Goal: Task Accomplishment & Management: Complete application form

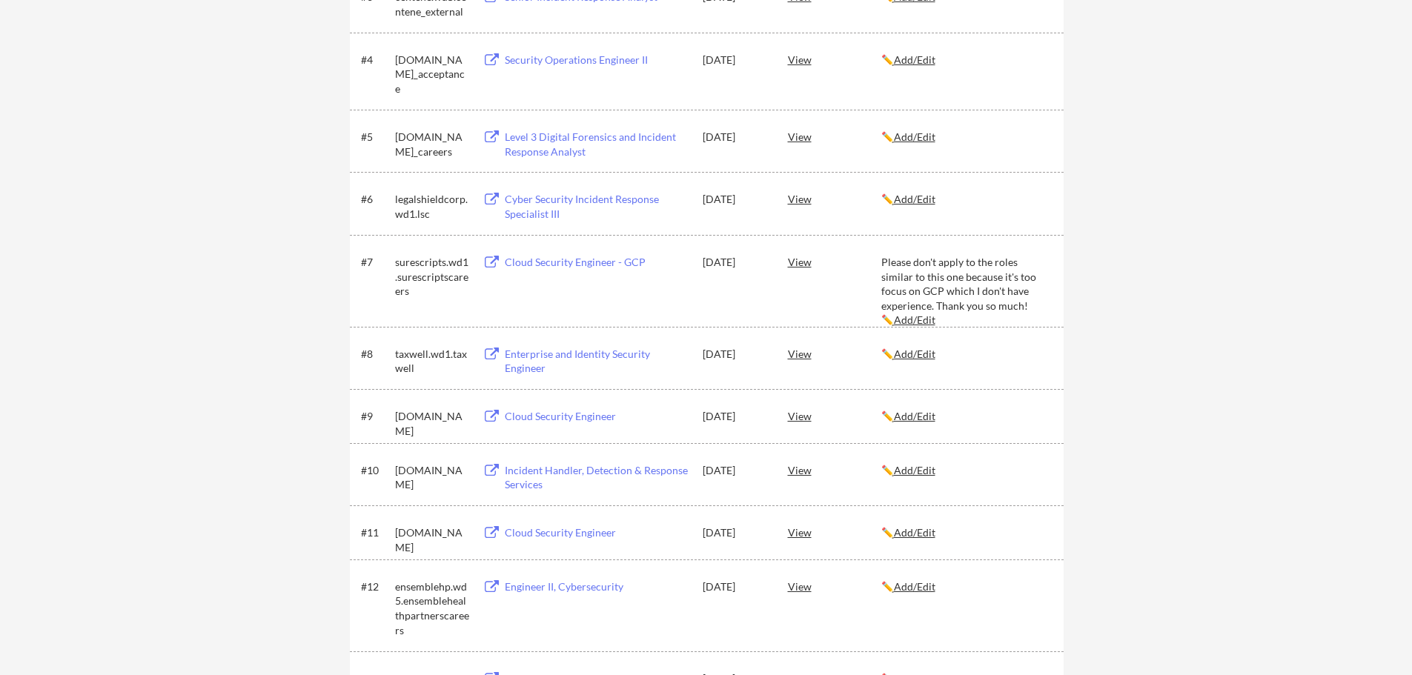
scroll to position [1615, 0]
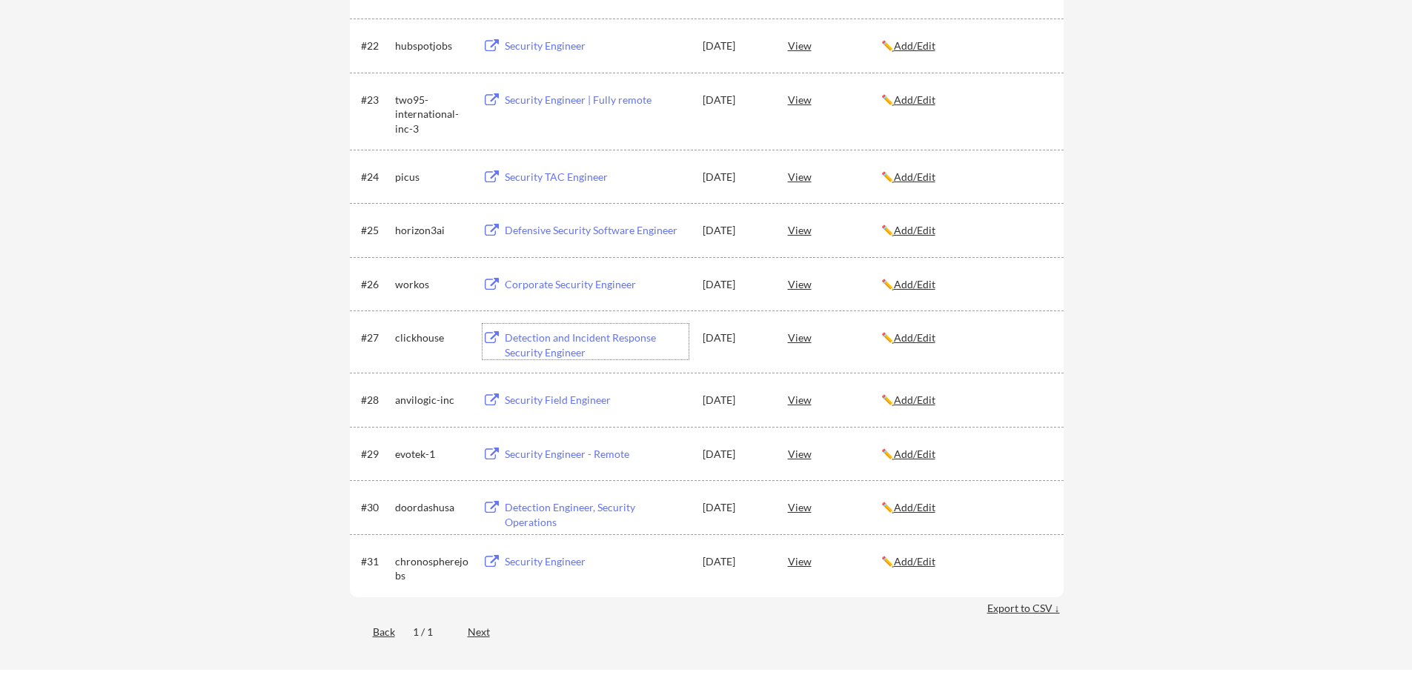
click at [555, 336] on div "Detection and Incident Response Security Engineer" at bounding box center [597, 345] width 184 height 29
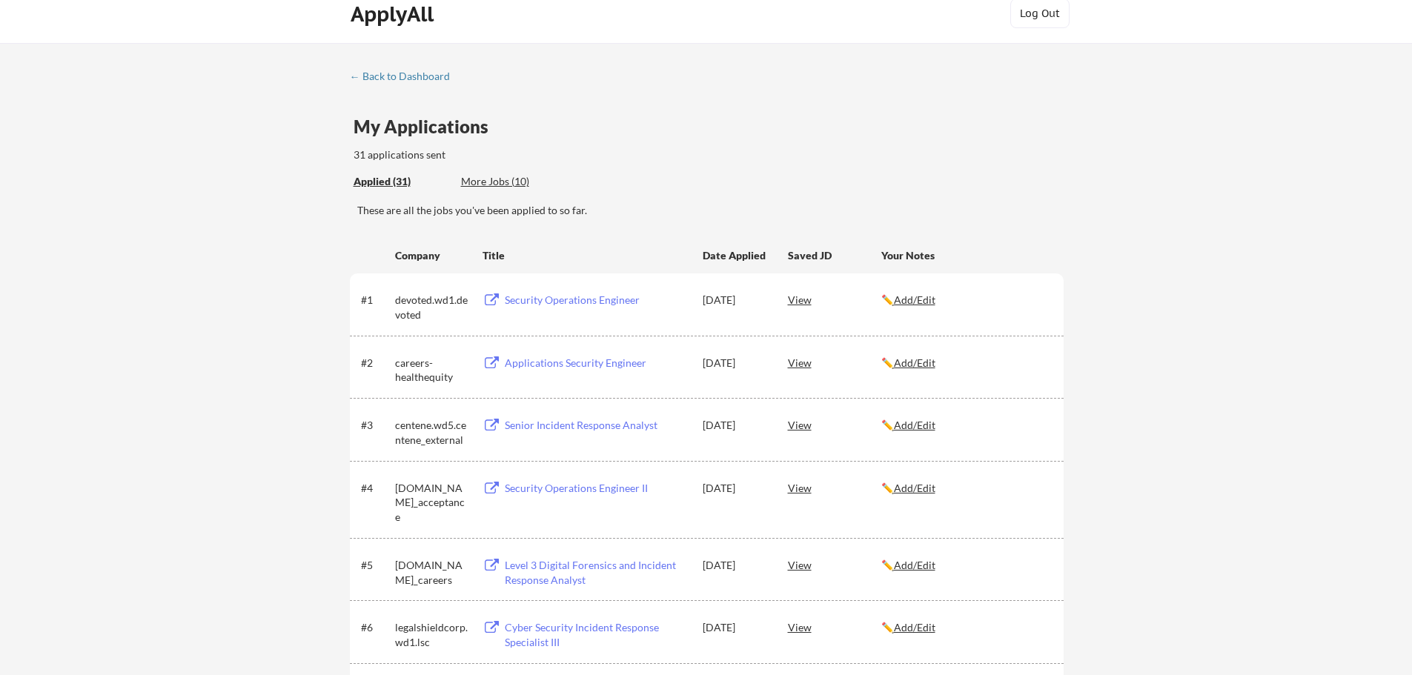
scroll to position [0, 0]
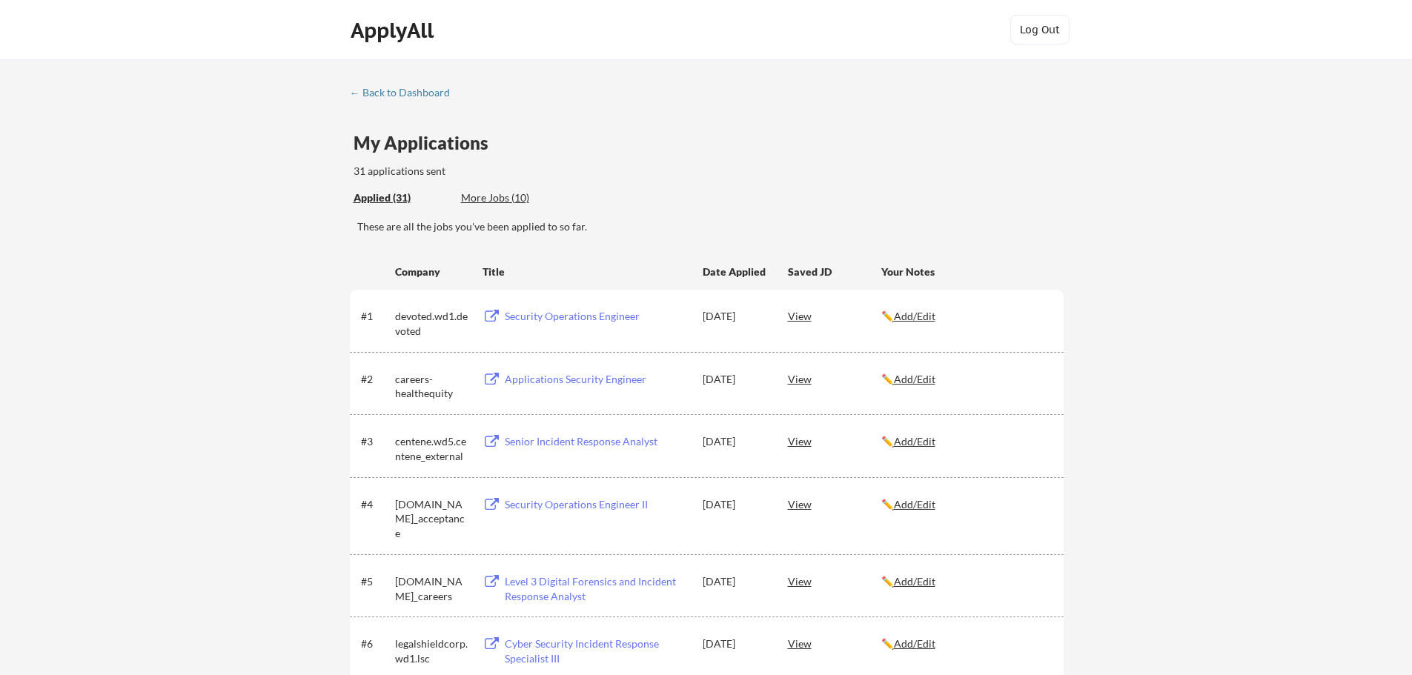
click at [415, 87] on div "← Back to Dashboard" at bounding box center [405, 92] width 111 height 10
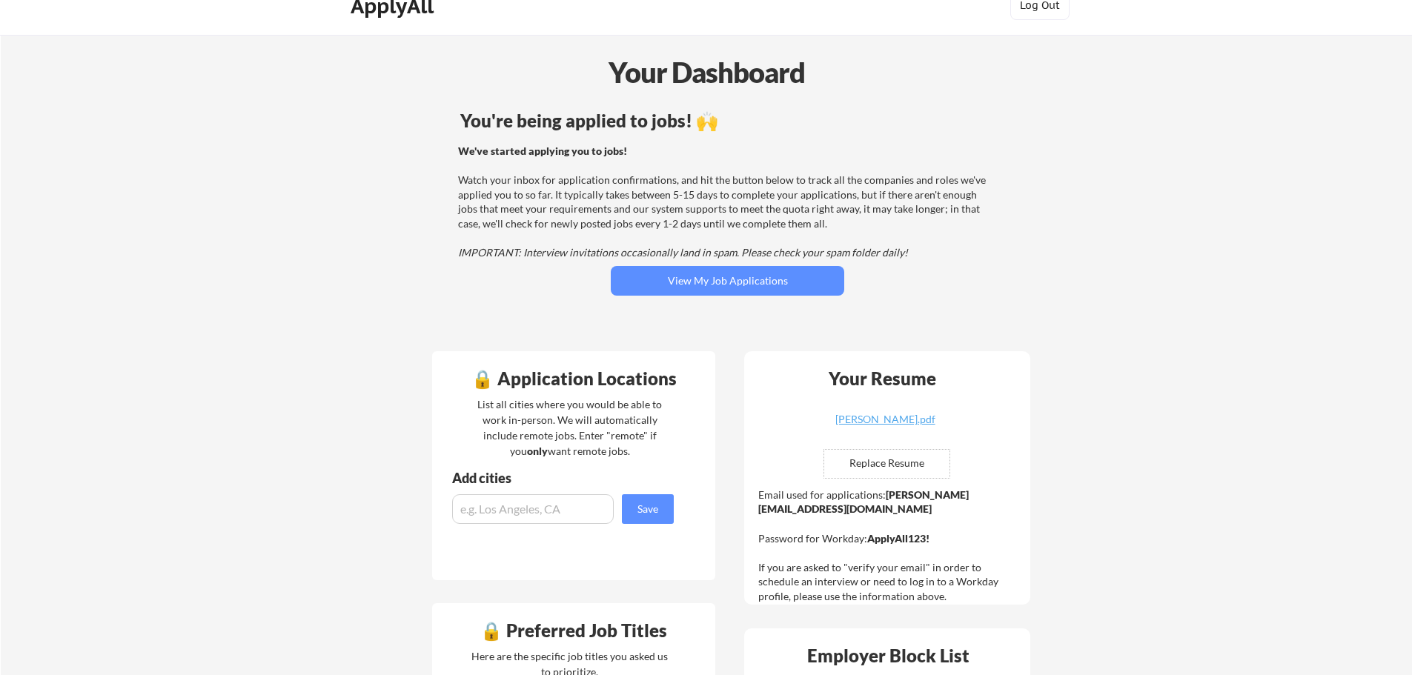
scroll to position [13, 0]
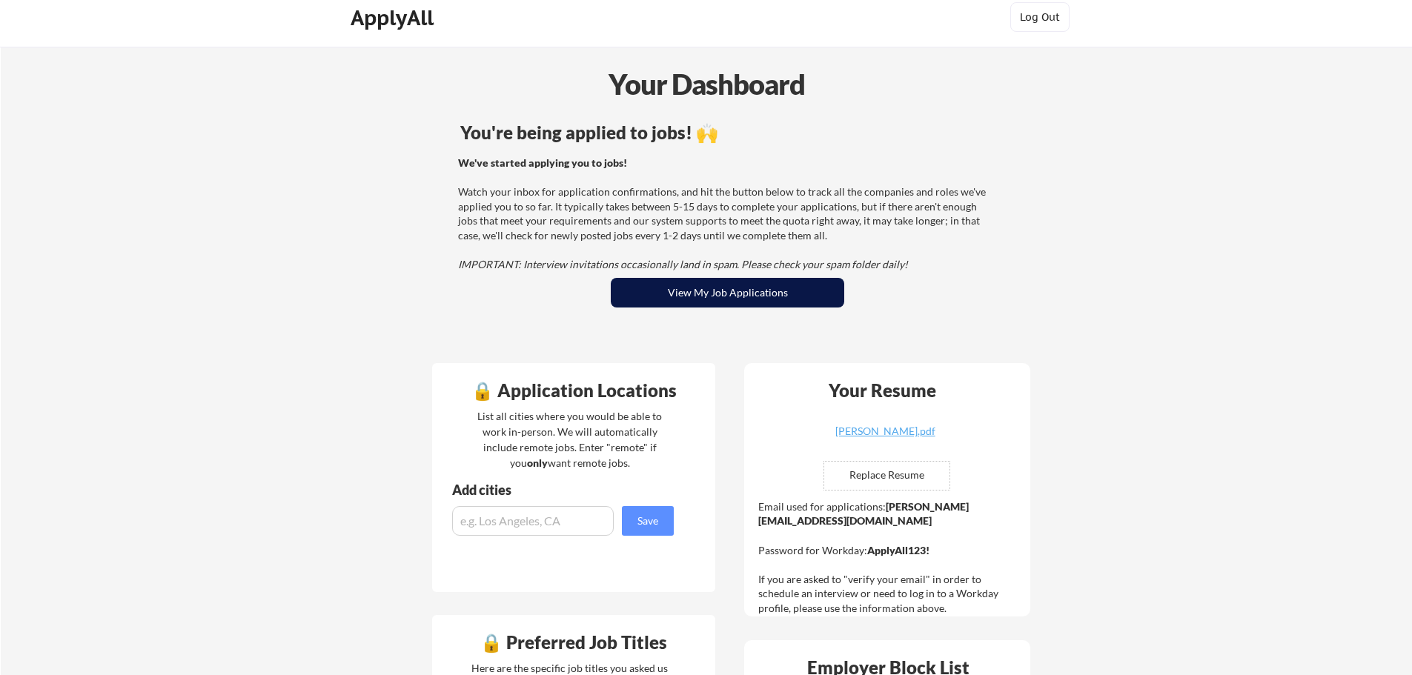
click at [744, 303] on button "View My Job Applications" at bounding box center [728, 293] width 234 height 30
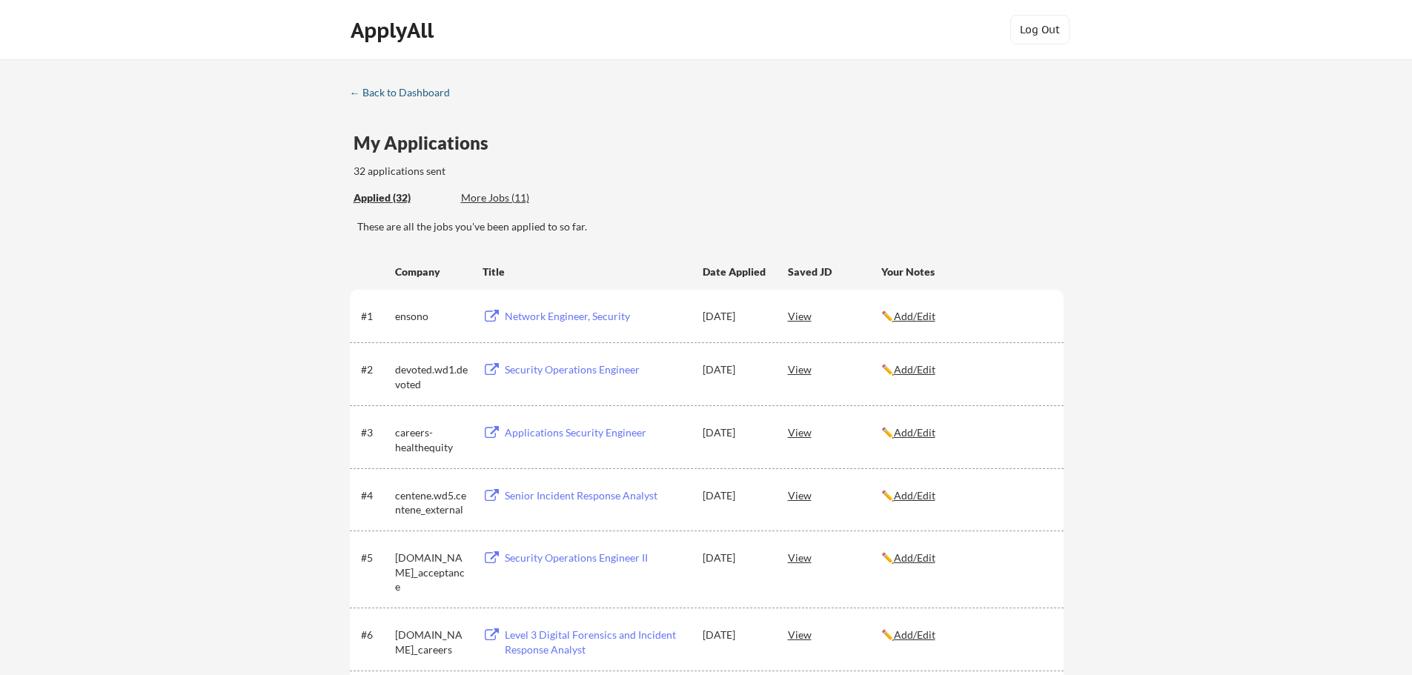
click at [402, 96] on div "← Back to Dashboard" at bounding box center [405, 92] width 111 height 10
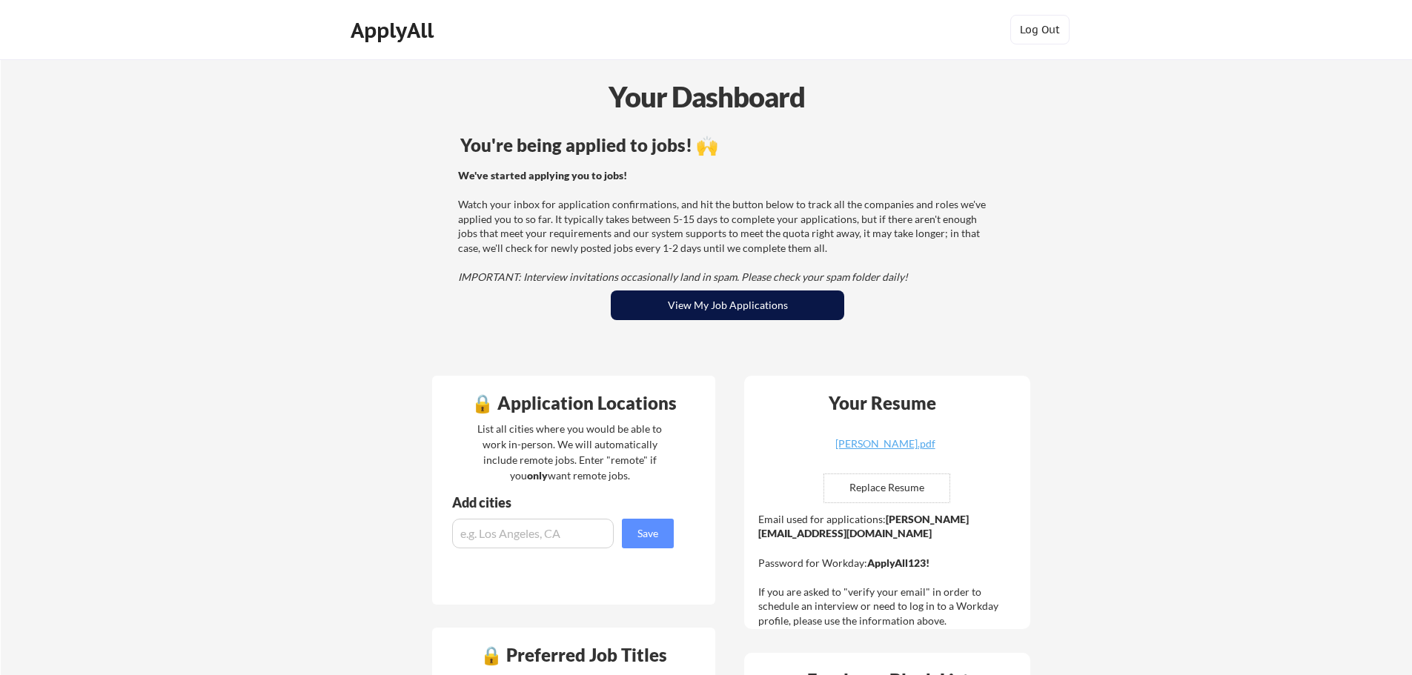
click at [730, 306] on button "View My Job Applications" at bounding box center [728, 306] width 234 height 30
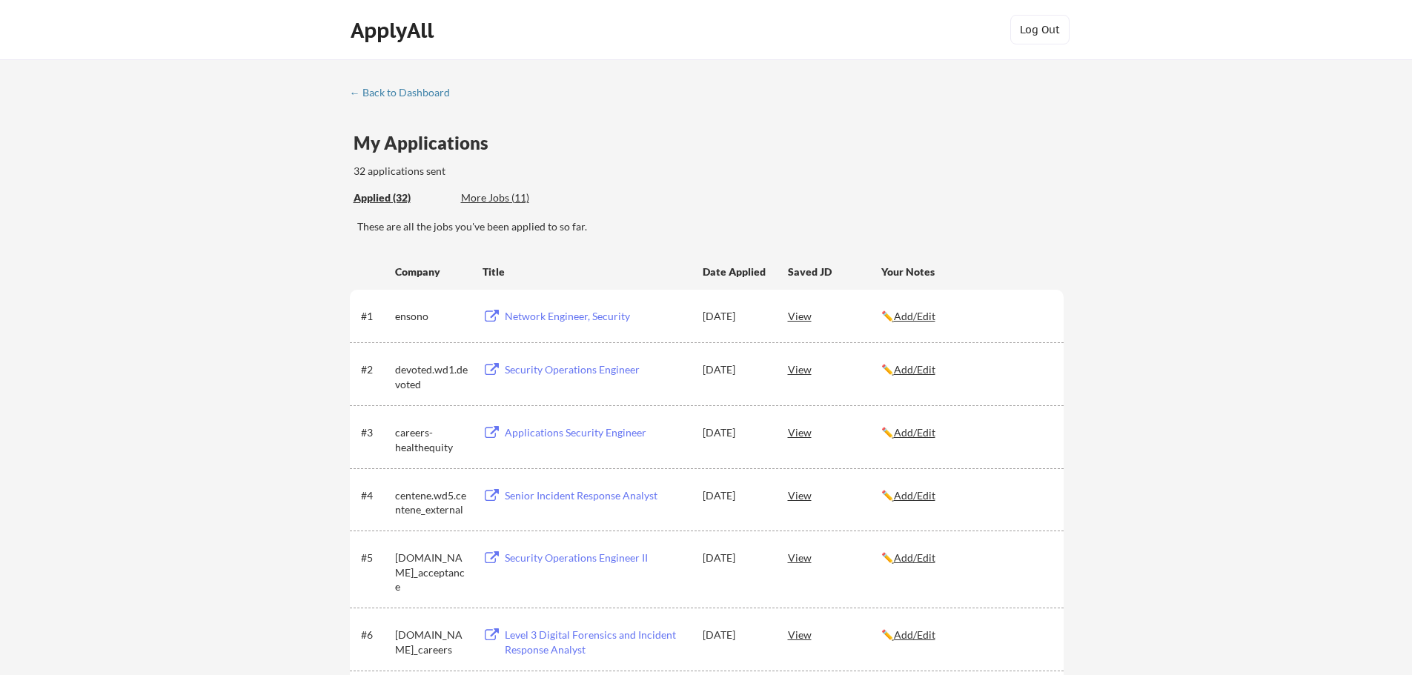
click at [498, 199] on div "More Jobs (11)" at bounding box center [515, 198] width 109 height 15
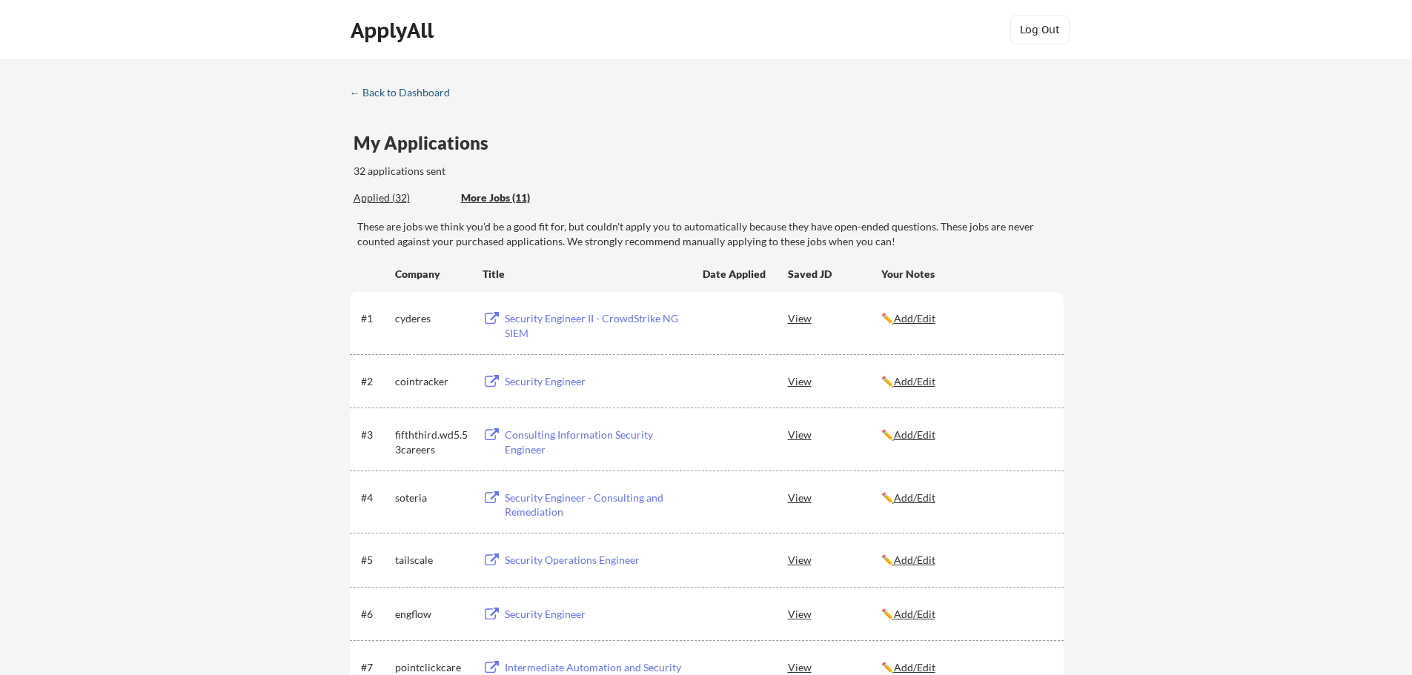
click at [411, 92] on div "← Back to Dashboard" at bounding box center [405, 92] width 111 height 10
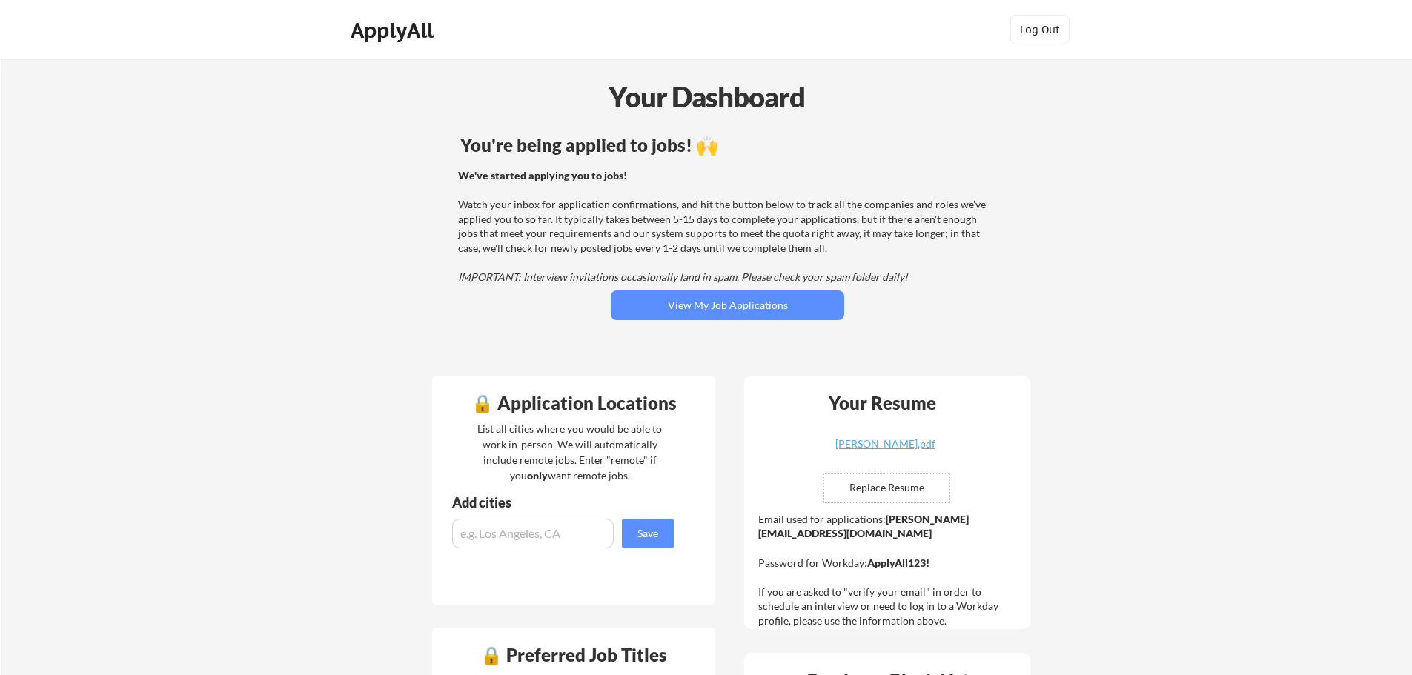
click at [718, 308] on button "View My Job Applications" at bounding box center [728, 306] width 234 height 30
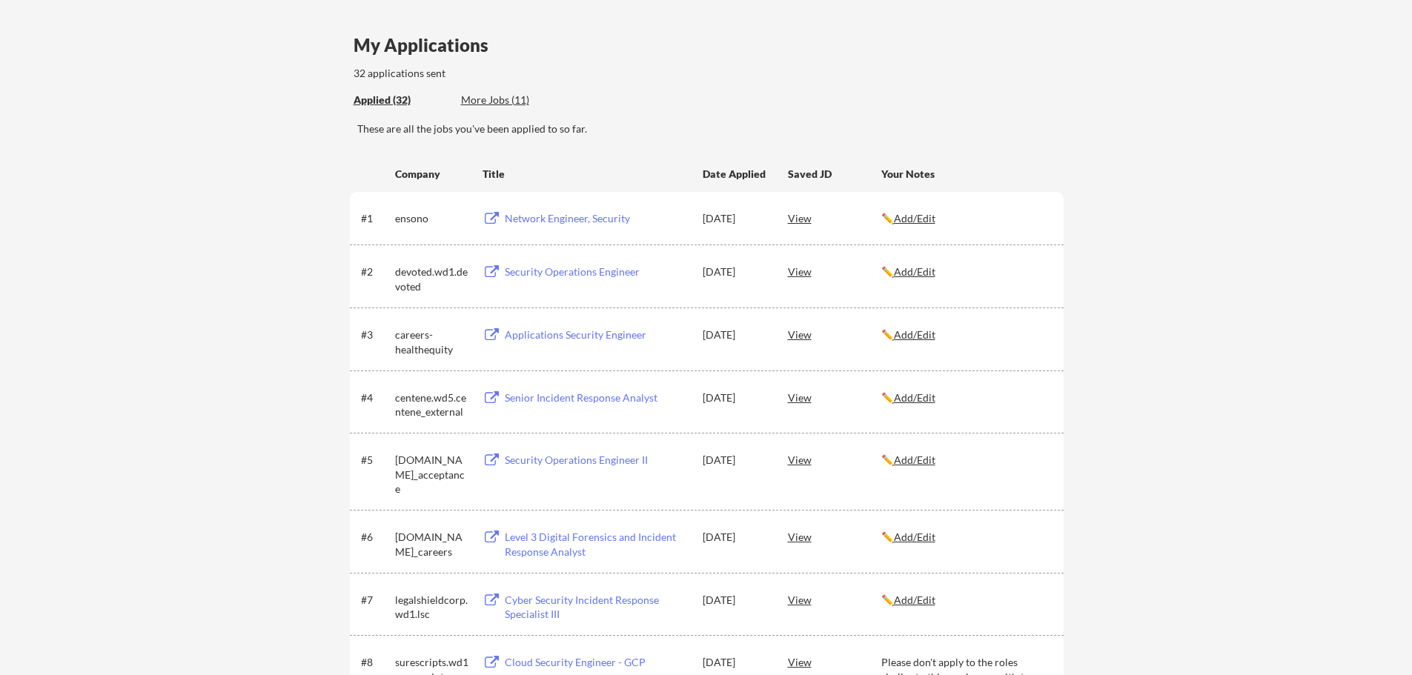
scroll to position [74, 0]
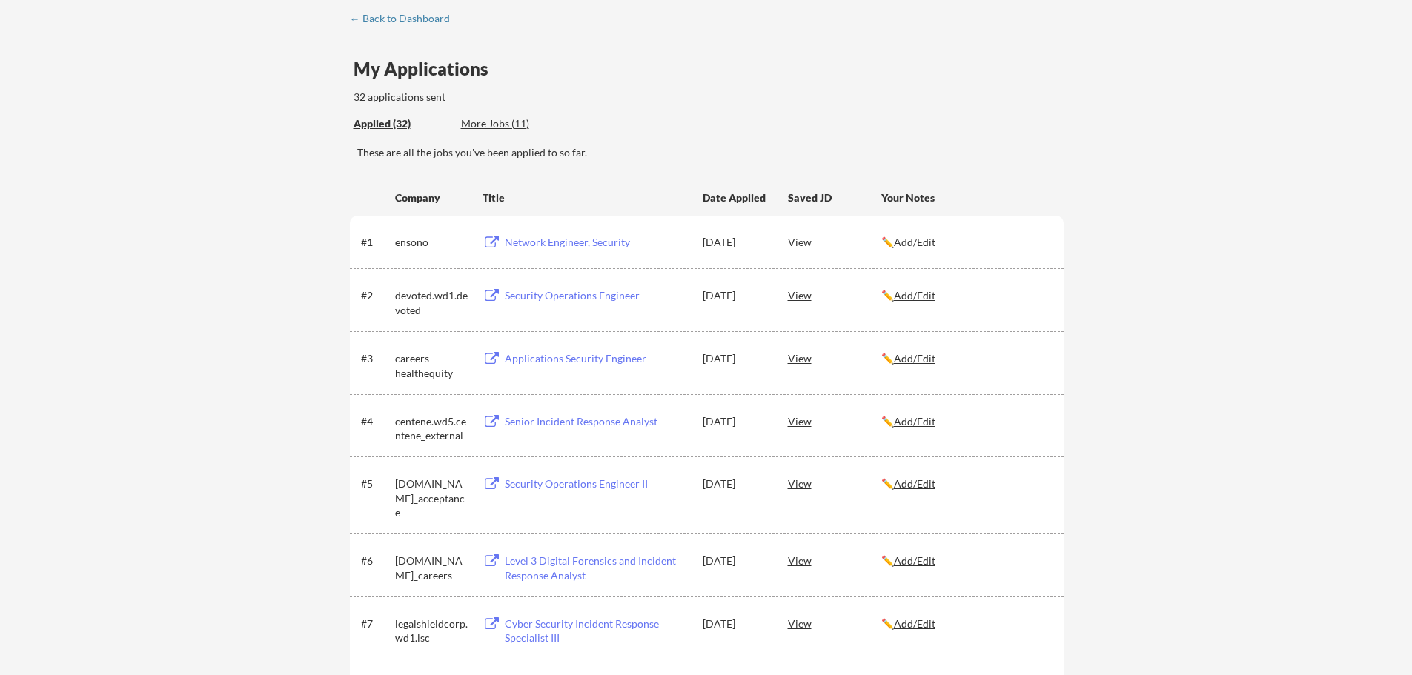
click at [504, 119] on div "More Jobs (11)" at bounding box center [515, 123] width 109 height 15
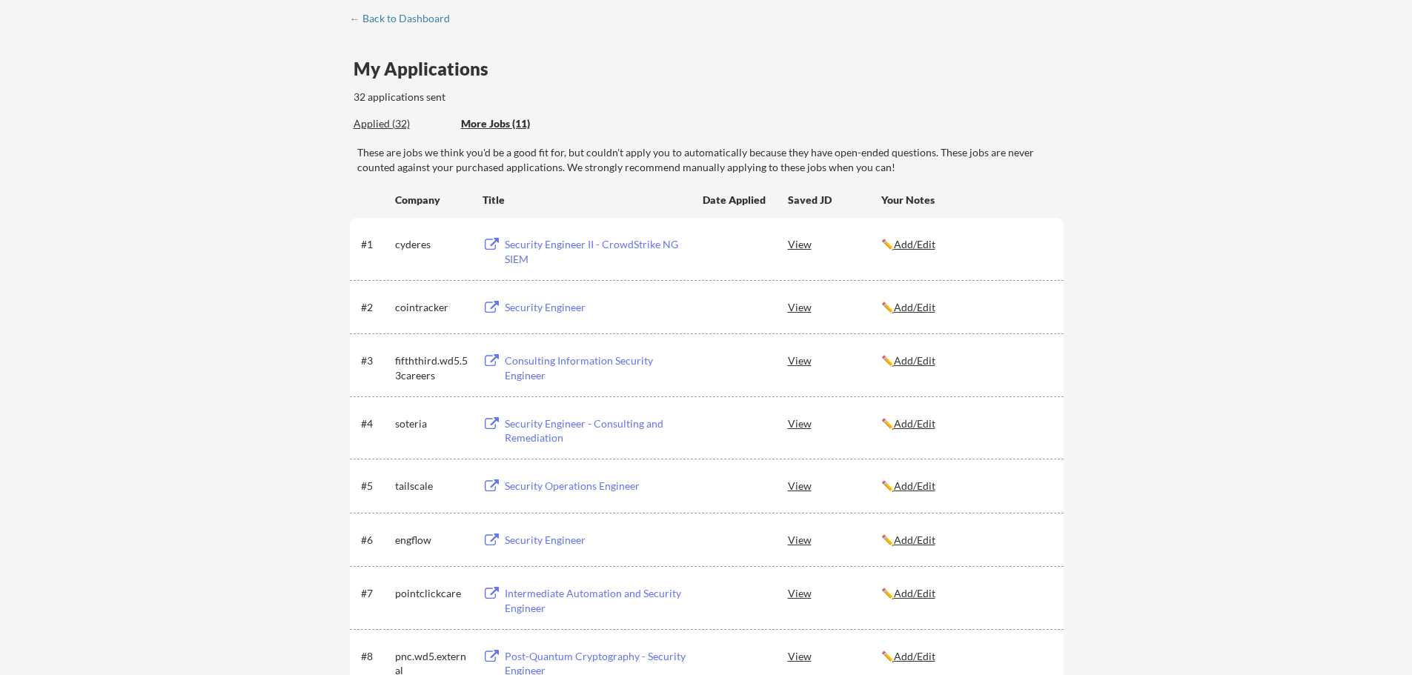
click at [392, 128] on div "Applied (32)" at bounding box center [402, 123] width 96 height 15
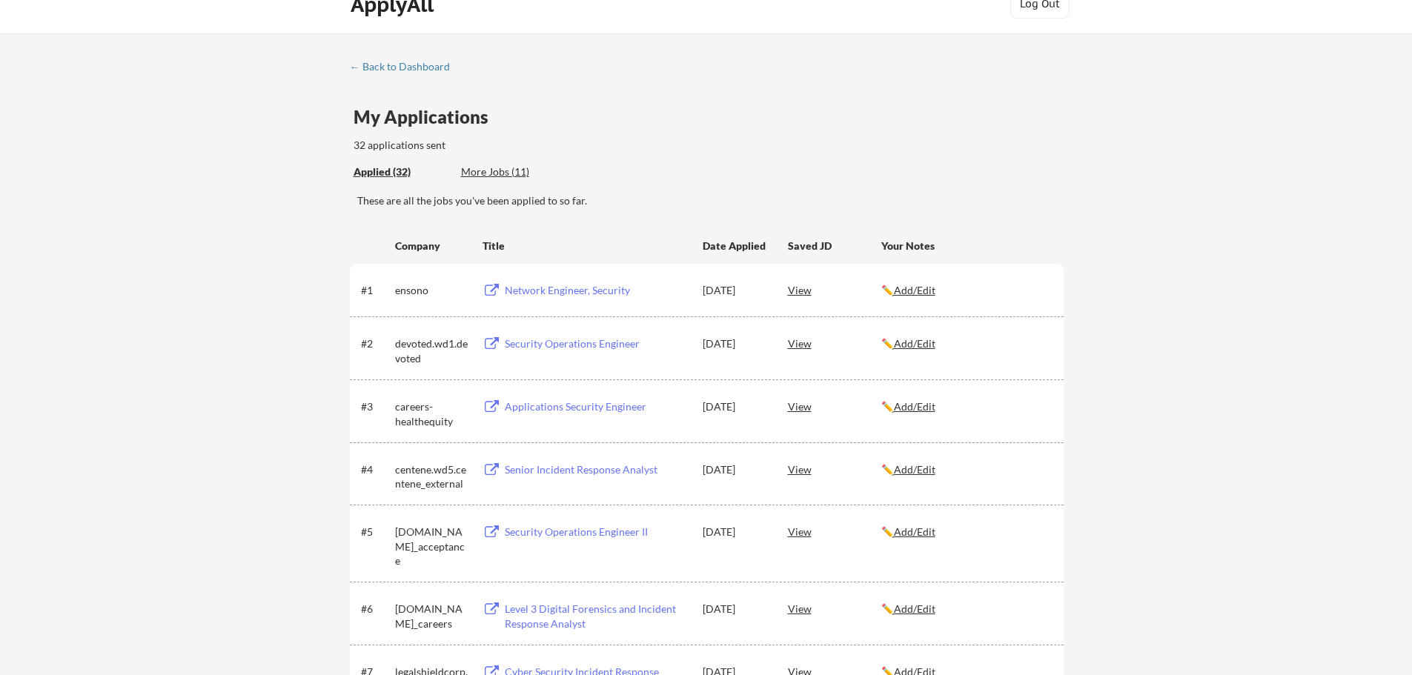
scroll to position [0, 0]
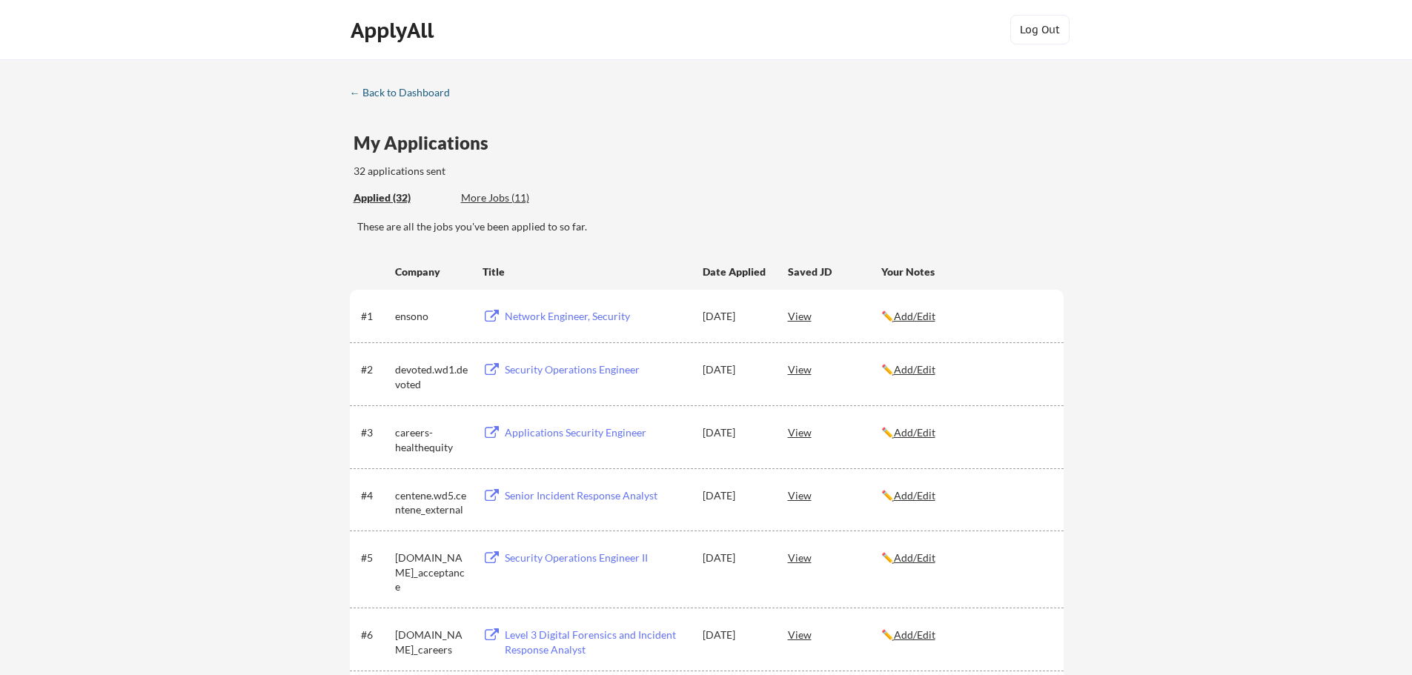
click at [423, 91] on div "← Back to Dashboard" at bounding box center [405, 92] width 111 height 10
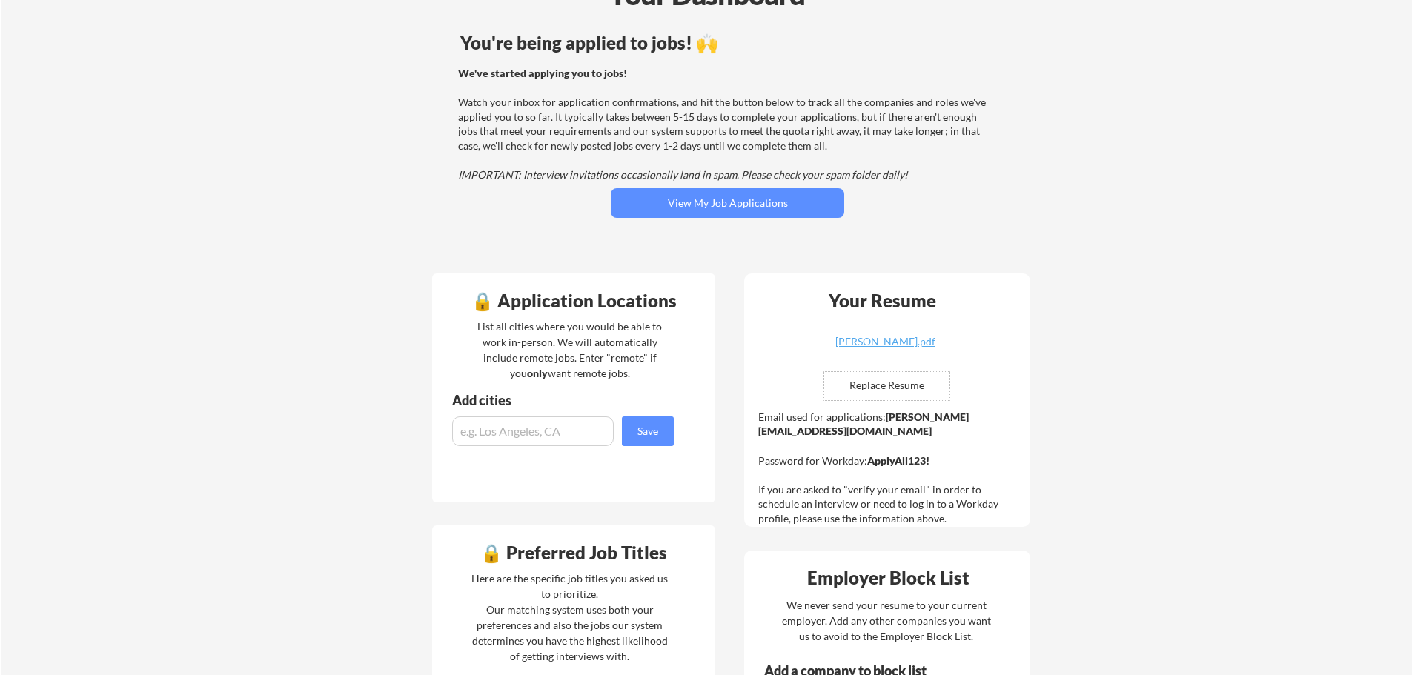
scroll to position [87, 0]
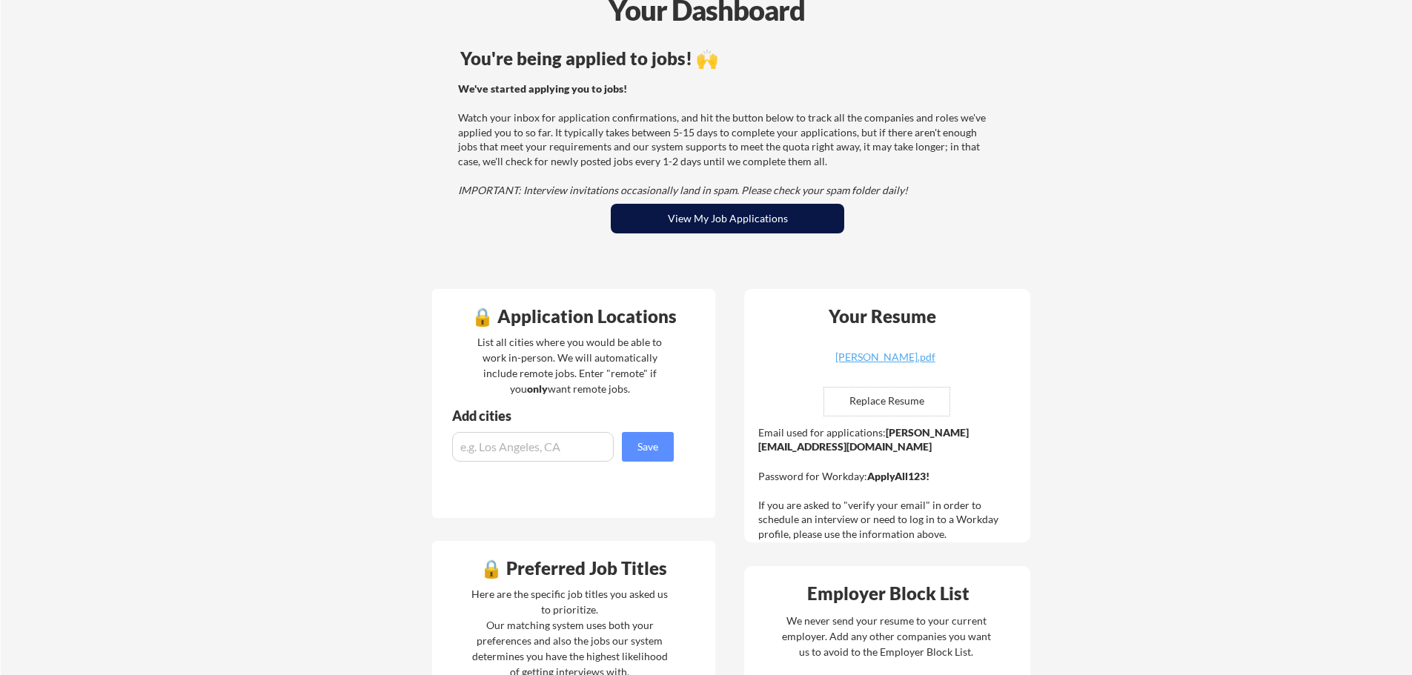
click at [759, 230] on button "View My Job Applications" at bounding box center [728, 219] width 234 height 30
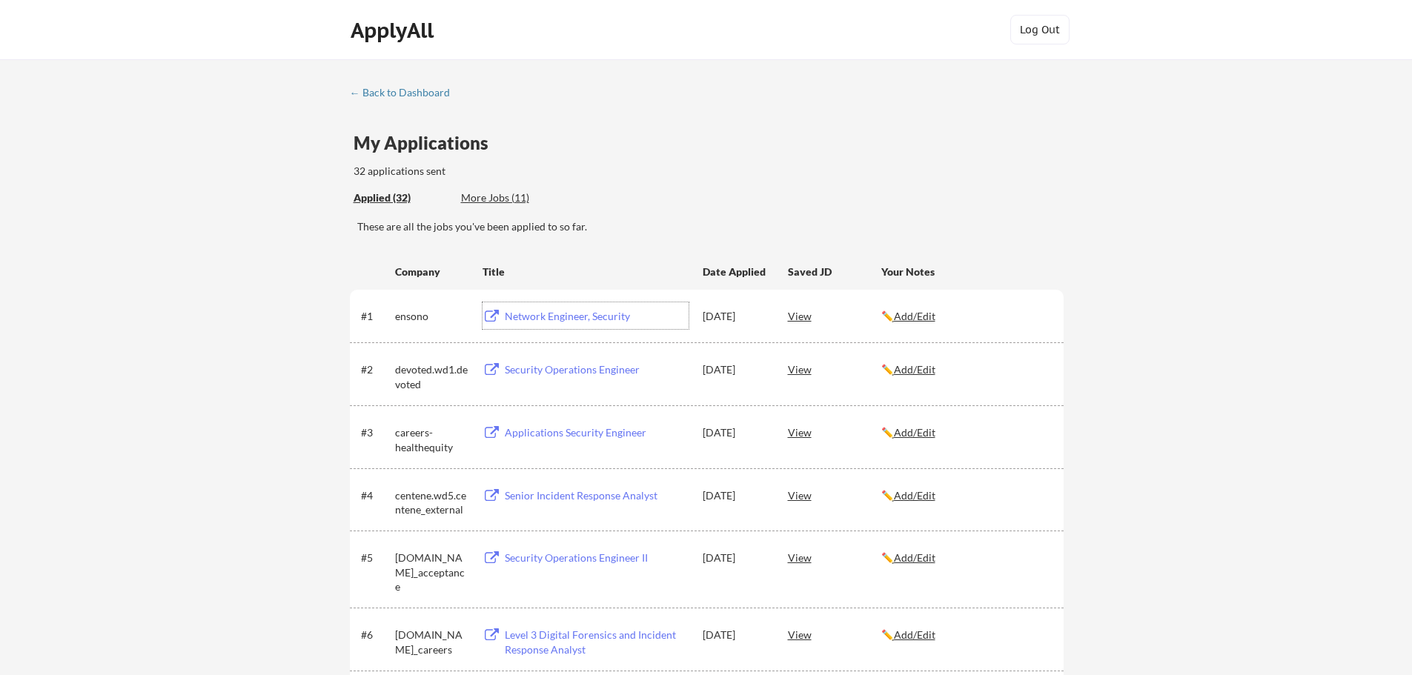
click at [582, 320] on div "Network Engineer, Security" at bounding box center [597, 316] width 184 height 15
